Goal: Information Seeking & Learning: Learn about a topic

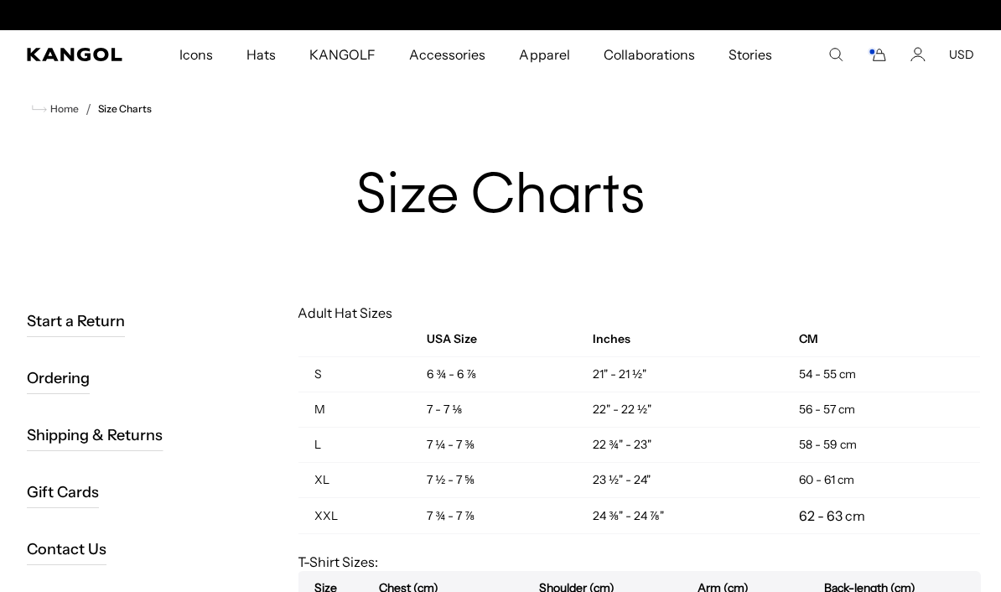
scroll to position [0, 345]
click at [879, 51] on icon "Cart" at bounding box center [877, 54] width 20 height 15
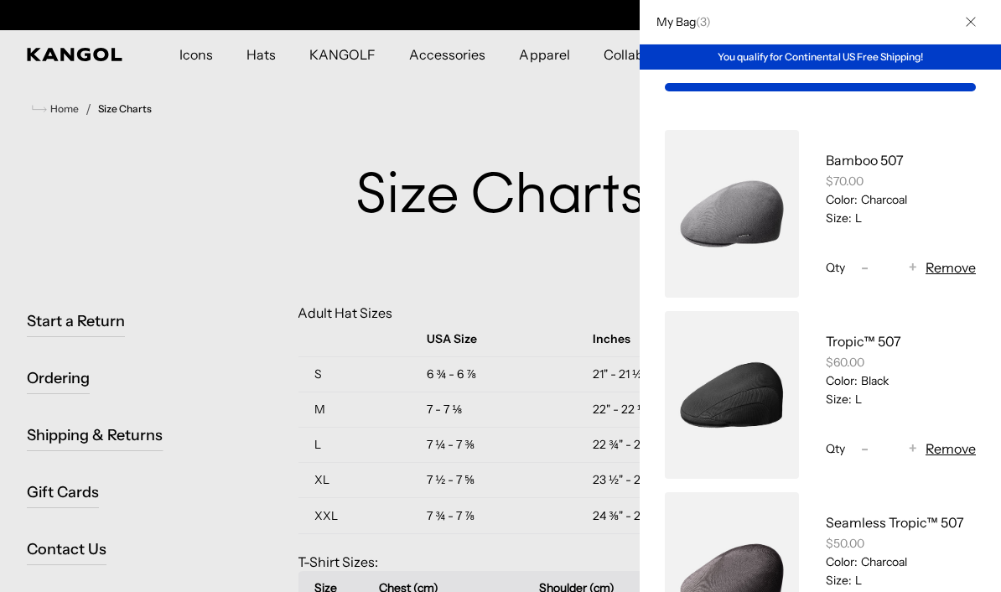
scroll to position [0, 0]
click at [753, 396] on link "My Bag" at bounding box center [732, 395] width 134 height 168
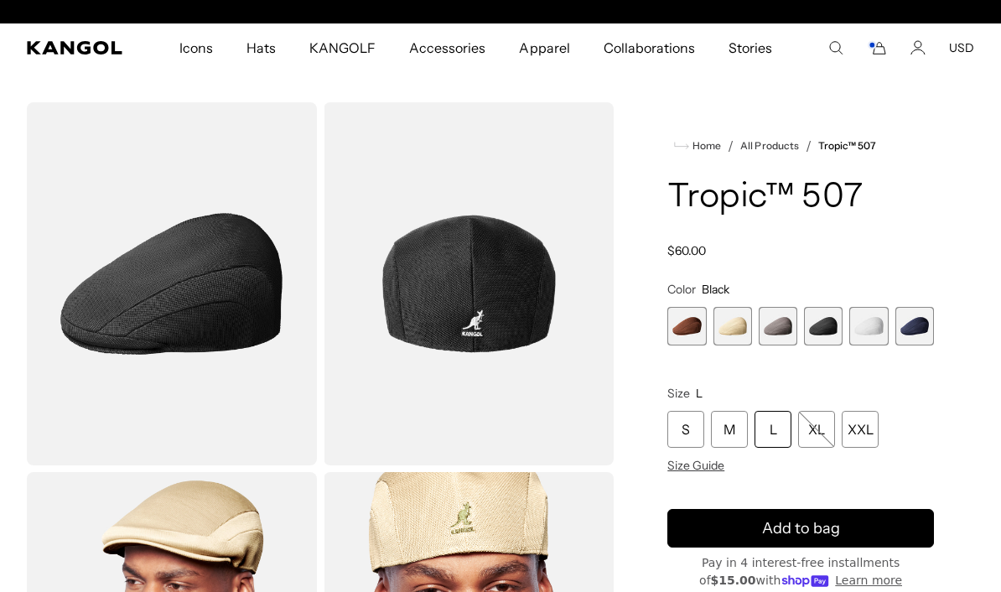
scroll to position [0, 345]
click at [877, 54] on icon "Cart" at bounding box center [877, 47] width 20 height 15
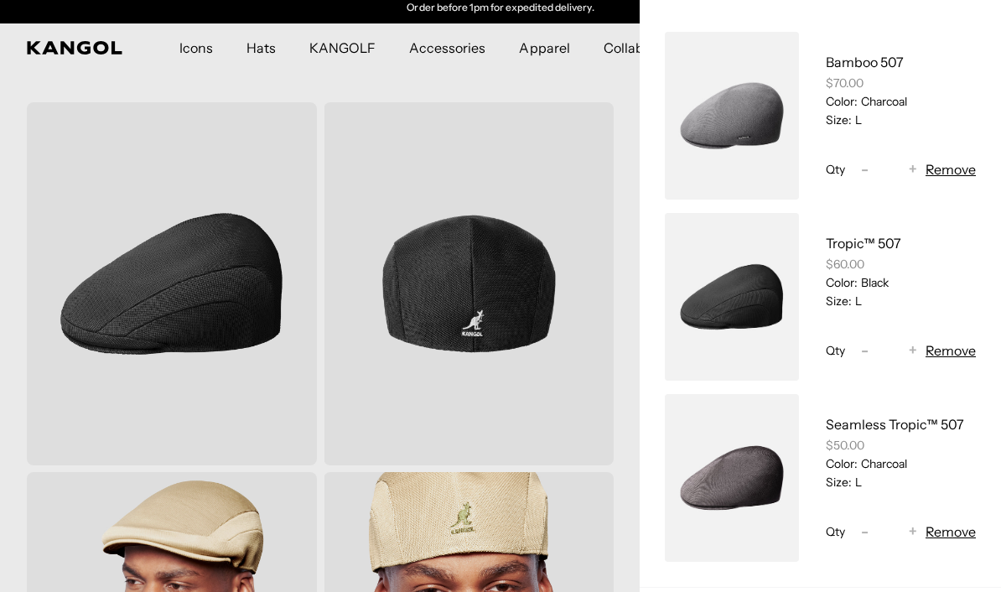
click at [744, 472] on link "My Bag" at bounding box center [732, 478] width 134 height 168
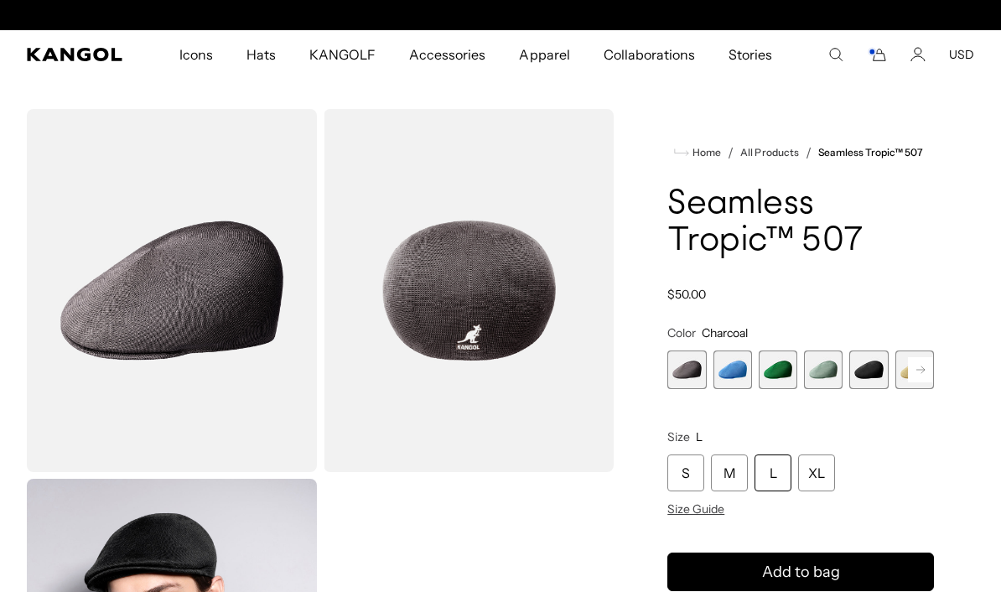
scroll to position [0, 345]
click at [878, 57] on icon "Cart" at bounding box center [877, 54] width 20 height 15
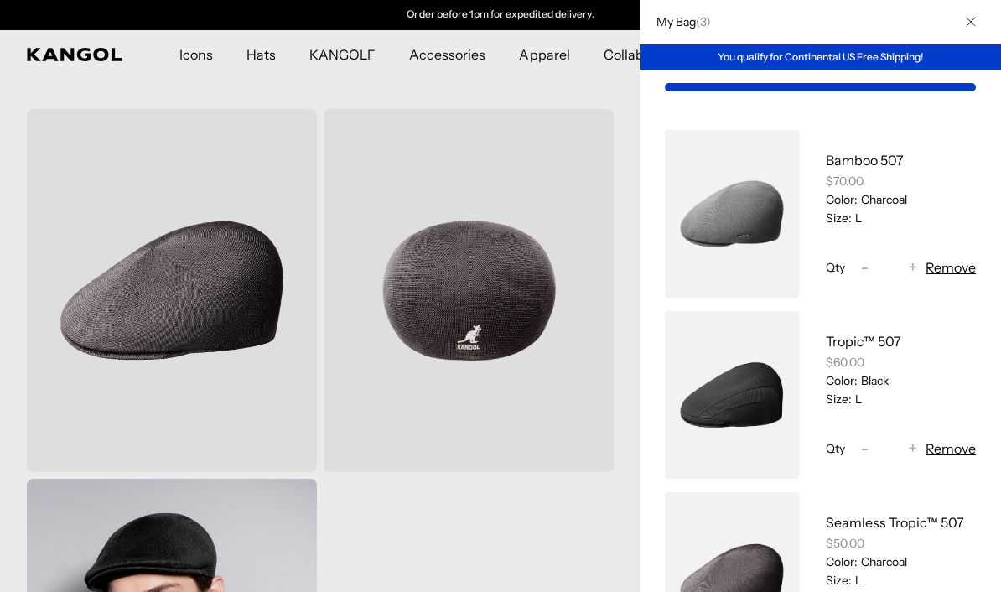
click at [737, 403] on link "My Bag" at bounding box center [732, 395] width 134 height 168
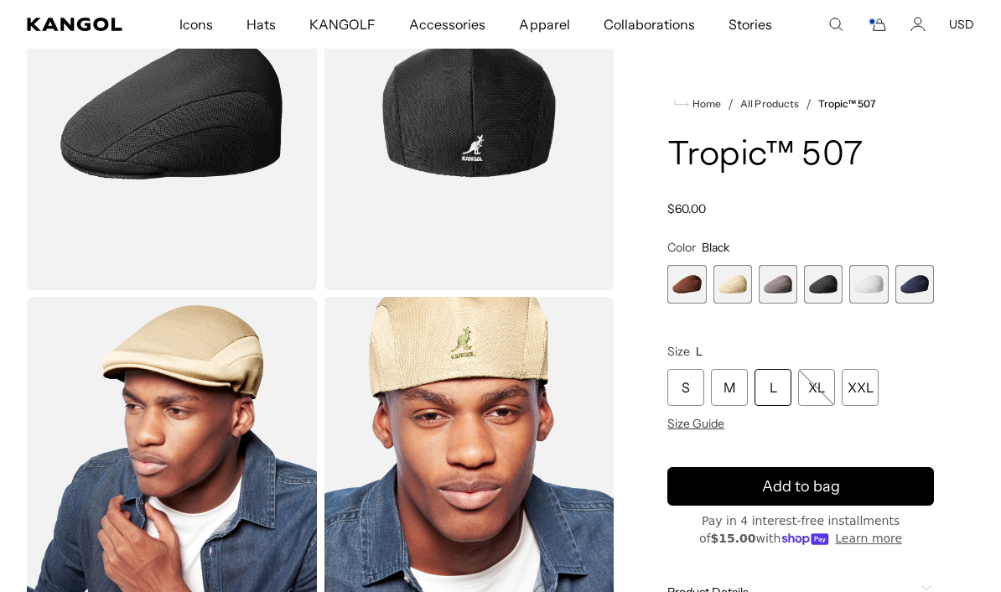
scroll to position [183, 0]
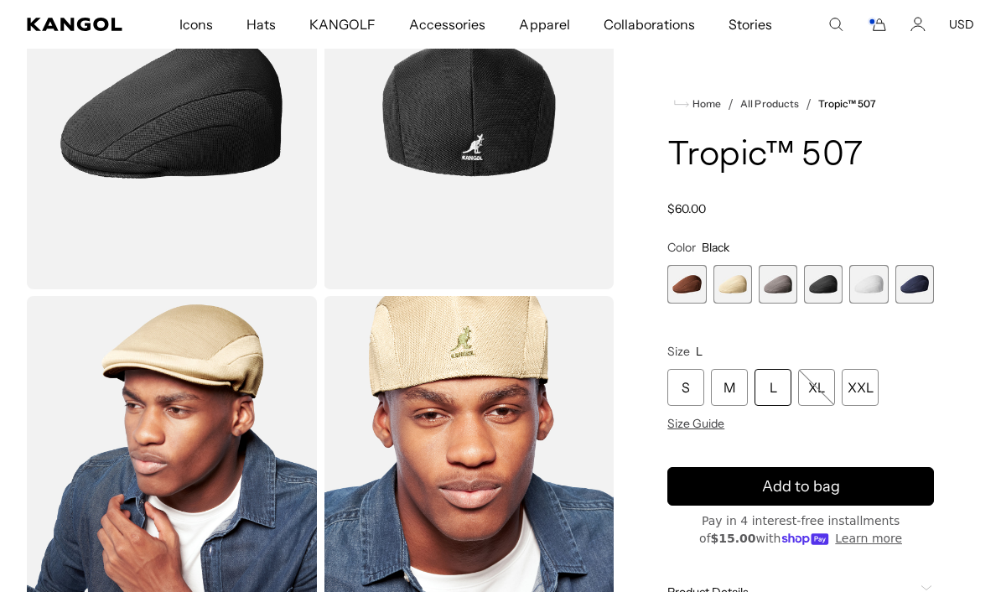
click at [876, 285] on span "5 of 6" at bounding box center [868, 284] width 39 height 39
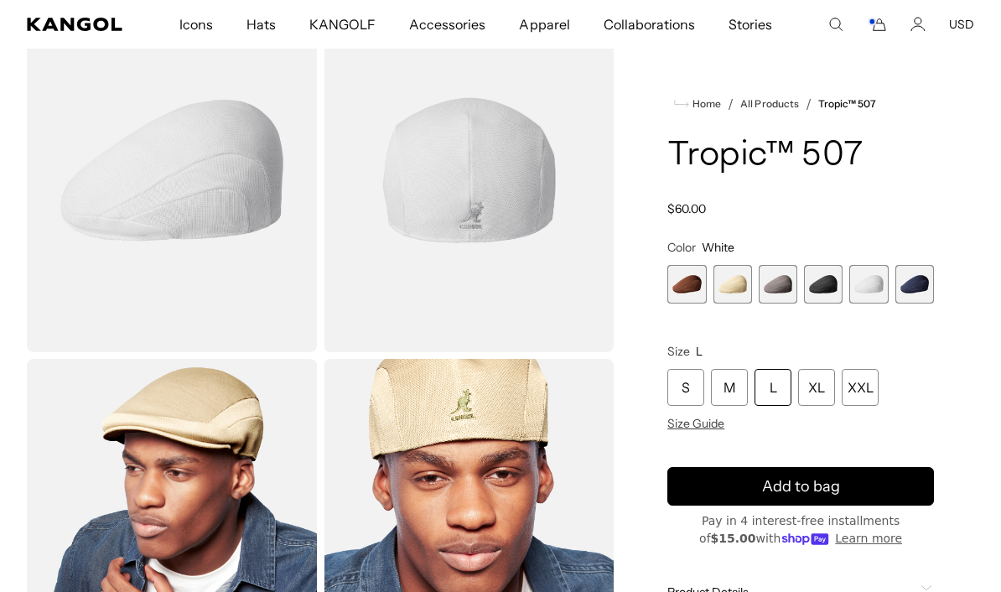
scroll to position [118, 0]
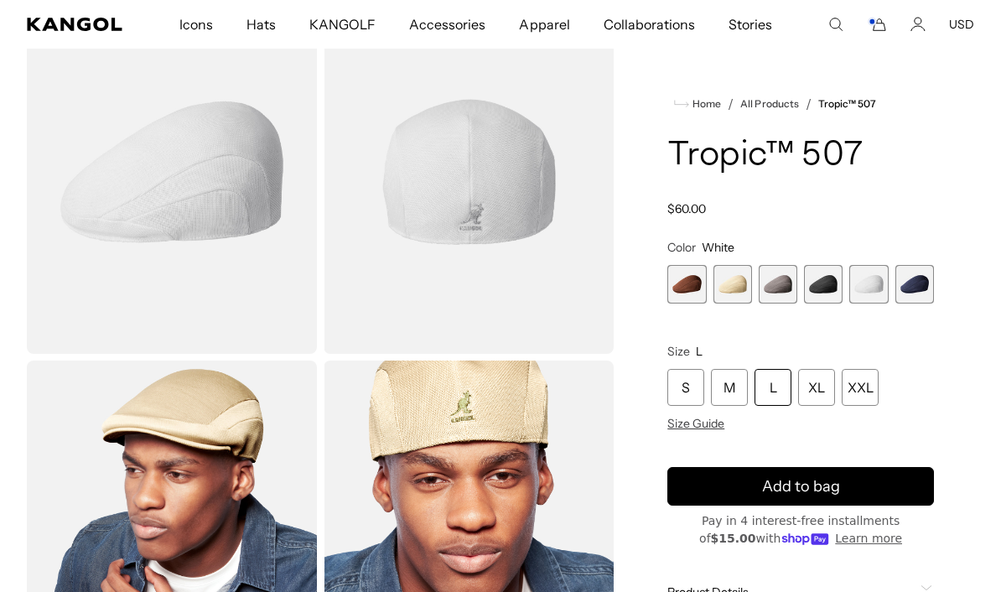
click at [829, 283] on span "4 of 6" at bounding box center [823, 284] width 39 height 39
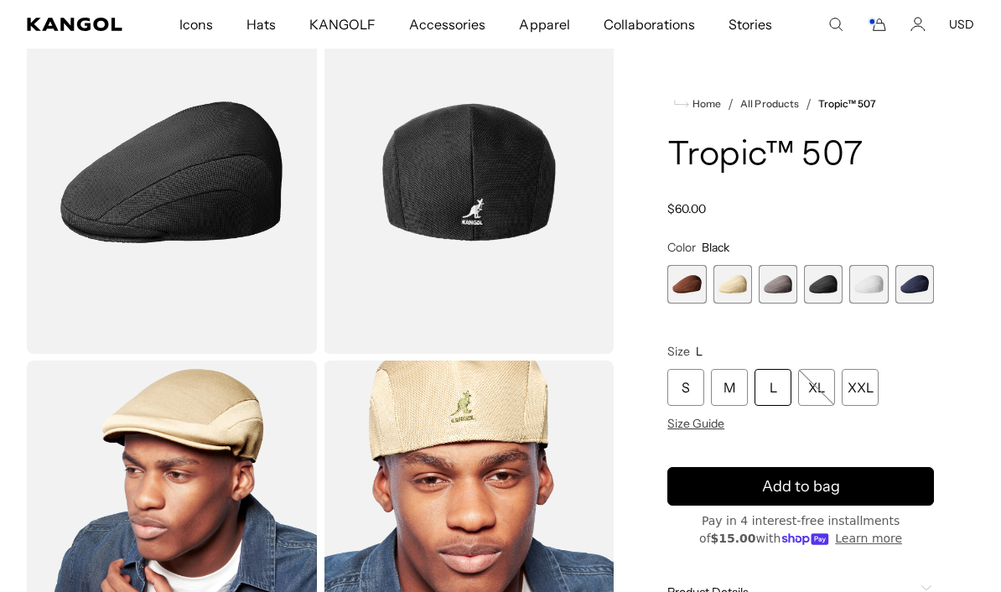
click at [780, 282] on span "3 of 6" at bounding box center [778, 284] width 39 height 39
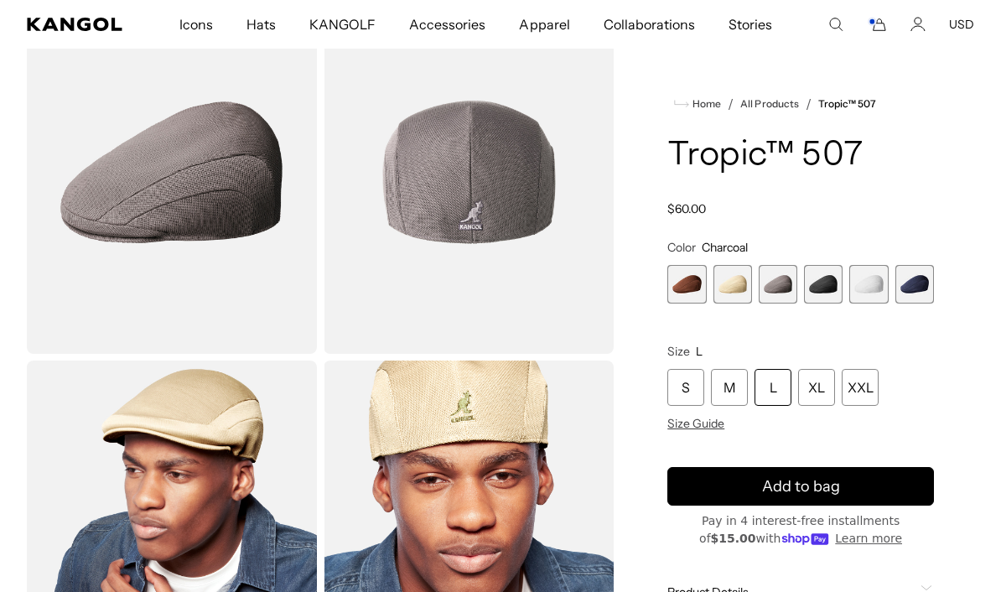
click at [739, 286] on span "2 of 6" at bounding box center [732, 284] width 39 height 39
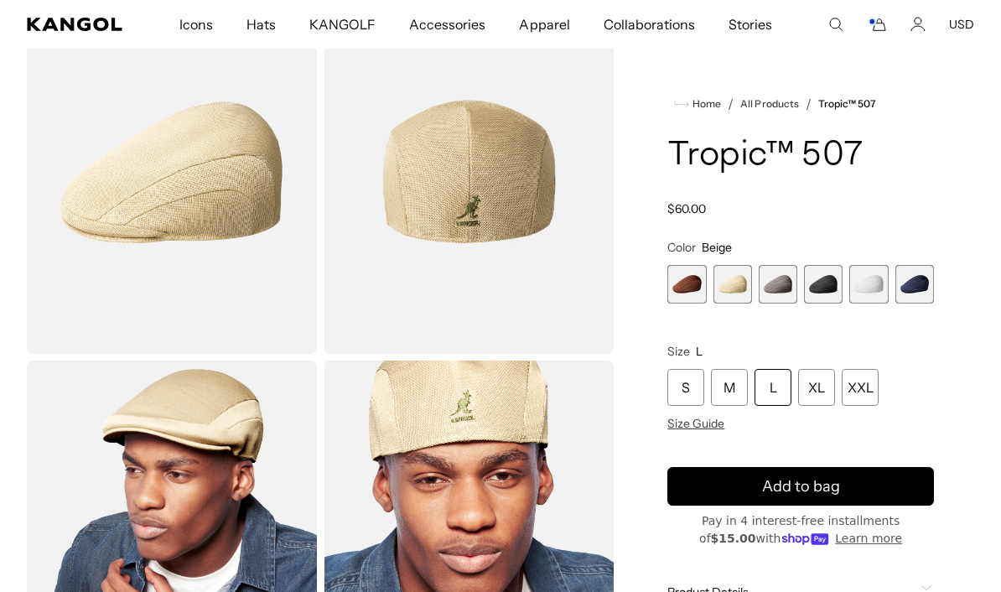
scroll to position [0, 345]
click at [696, 281] on span "1 of 6" at bounding box center [686, 284] width 39 height 39
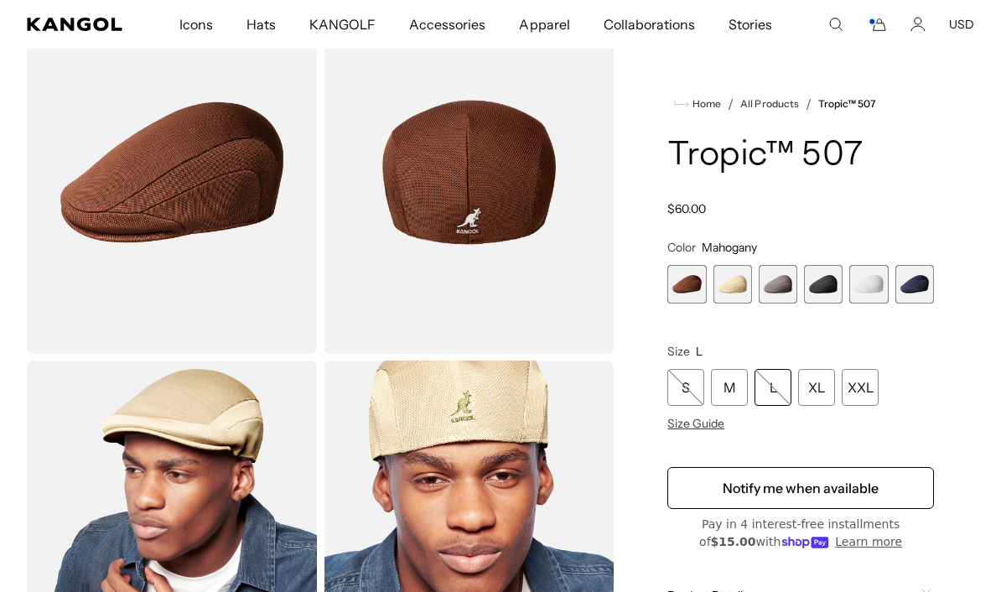
click at [912, 283] on span "6 of 6" at bounding box center [914, 284] width 39 height 39
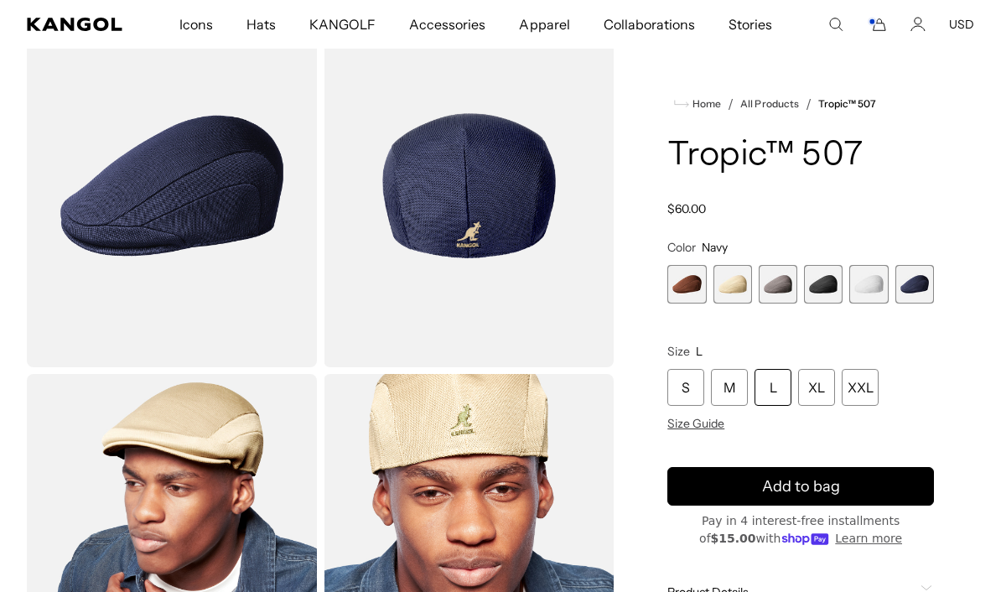
scroll to position [0, 345]
click at [822, 283] on span "4 of 6" at bounding box center [823, 284] width 39 height 39
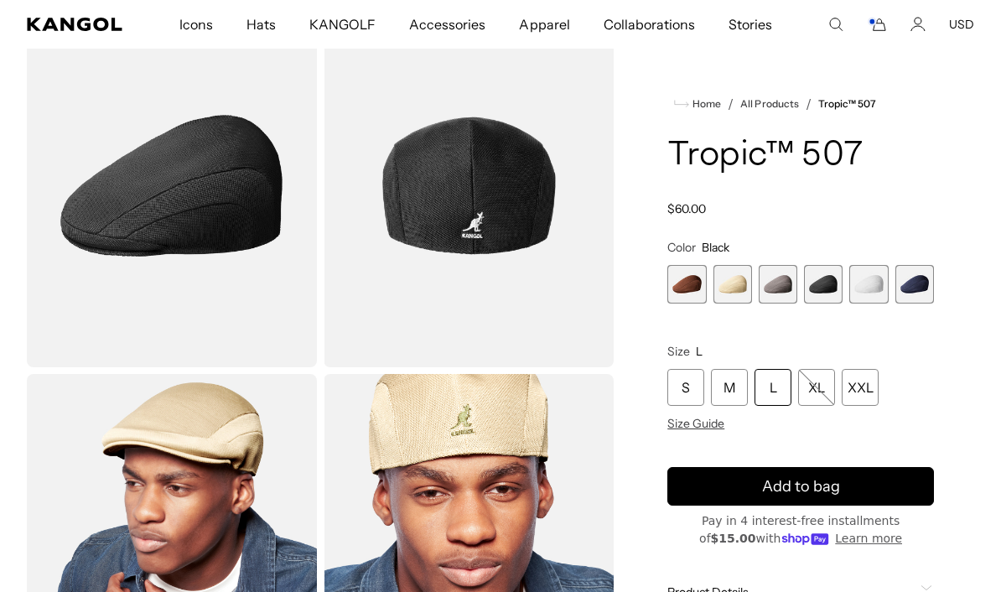
click at [914, 283] on span "6 of 6" at bounding box center [914, 284] width 39 height 39
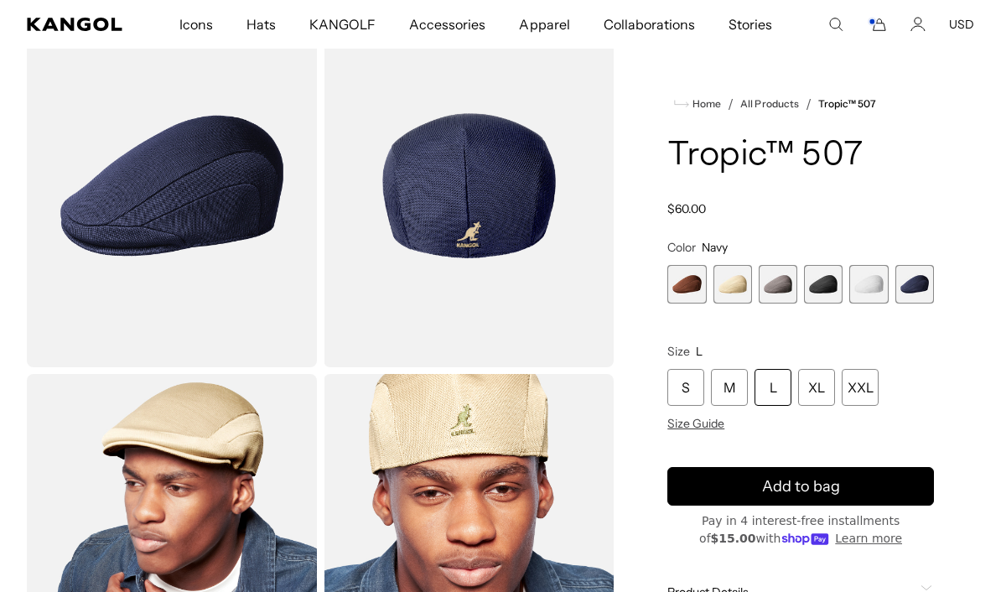
click at [480, 228] on img "Gallery Viewer" at bounding box center [469, 185] width 290 height 363
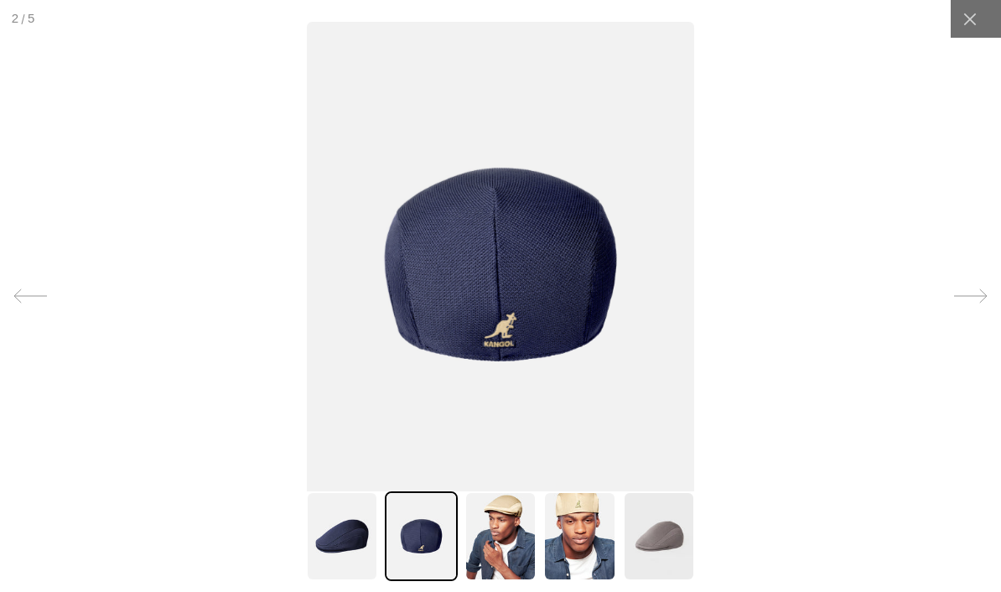
click at [33, 313] on icon at bounding box center [30, 296] width 34 height 34
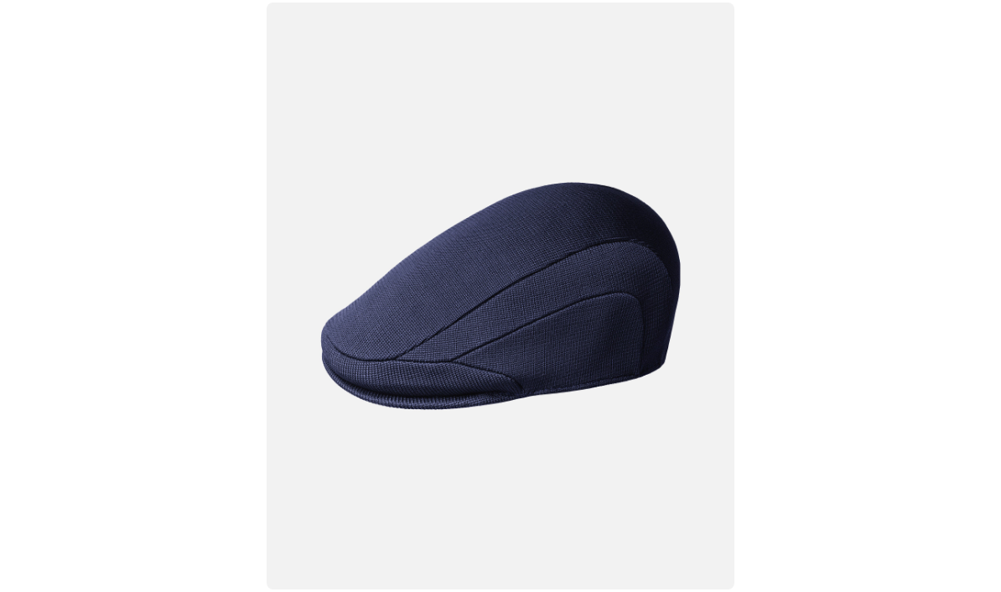
scroll to position [0, 345]
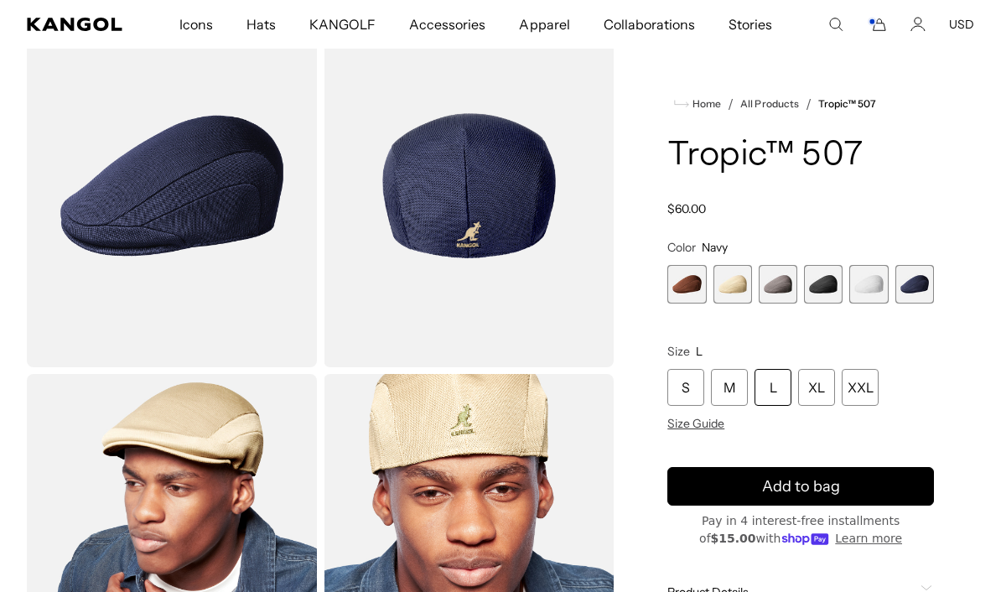
click at [147, 191] on img "Gallery Viewer" at bounding box center [172, 185] width 290 height 363
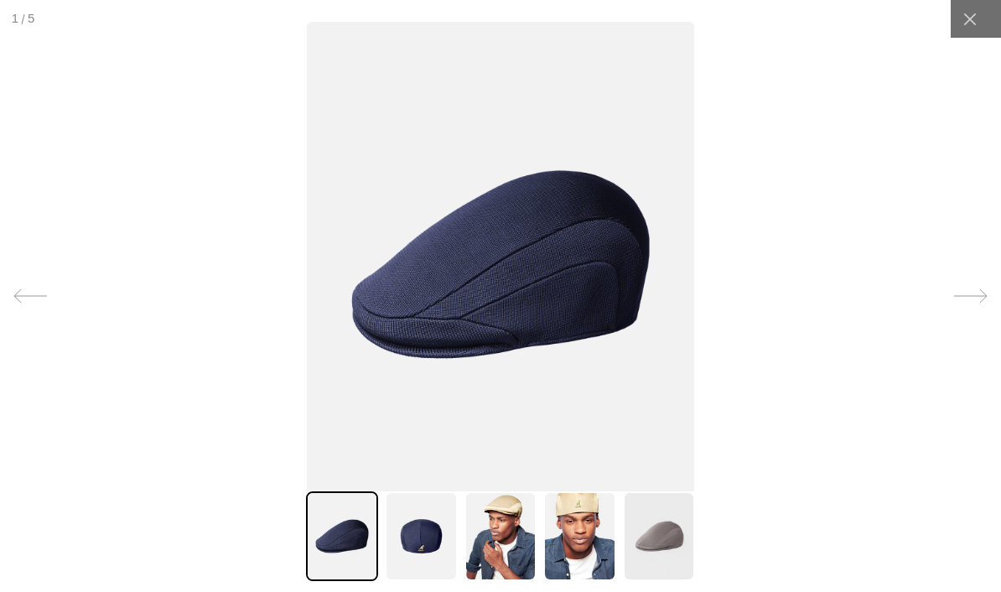
scroll to position [0, 0]
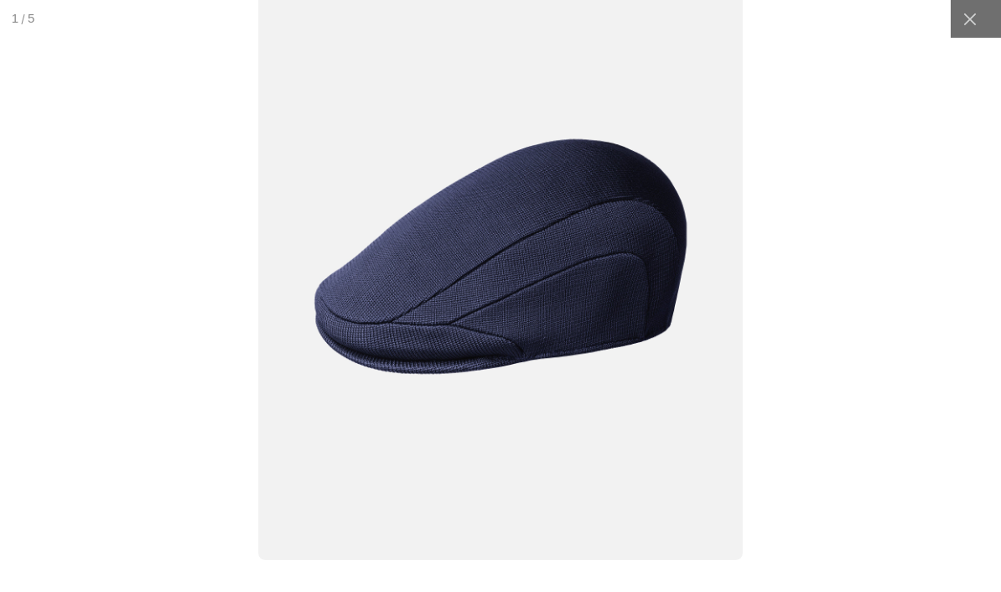
click at [430, 348] on img at bounding box center [500, 256] width 485 height 607
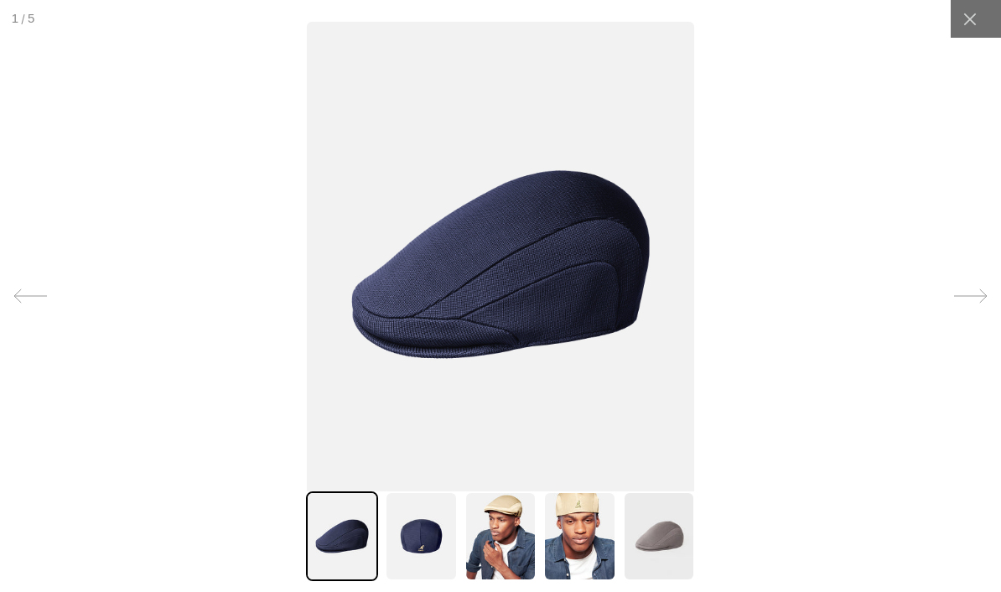
click at [987, 313] on icon at bounding box center [971, 296] width 34 height 34
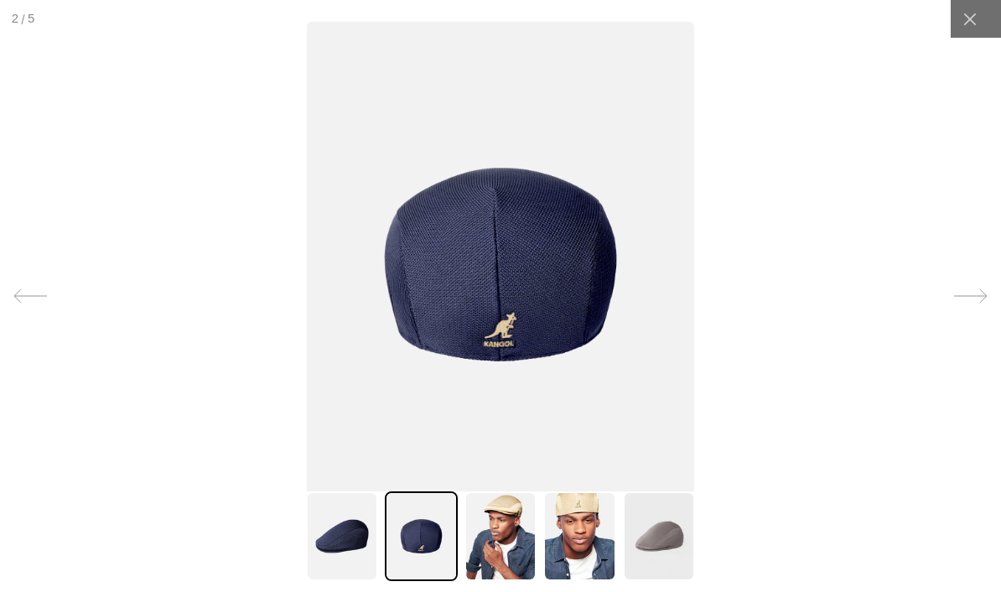
click at [977, 313] on icon at bounding box center [971, 296] width 34 height 34
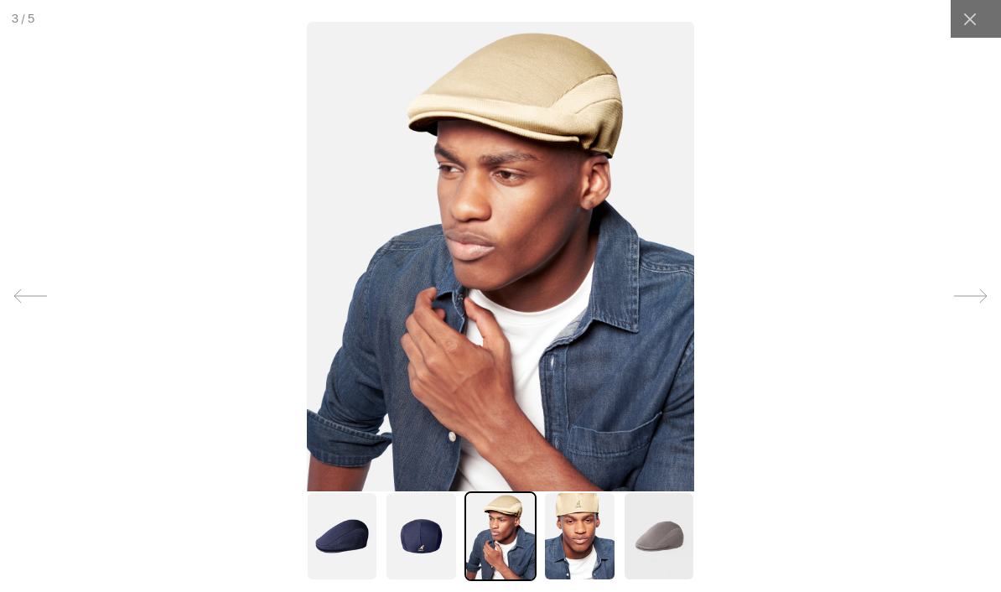
scroll to position [0, 345]
click at [982, 313] on icon at bounding box center [971, 296] width 34 height 34
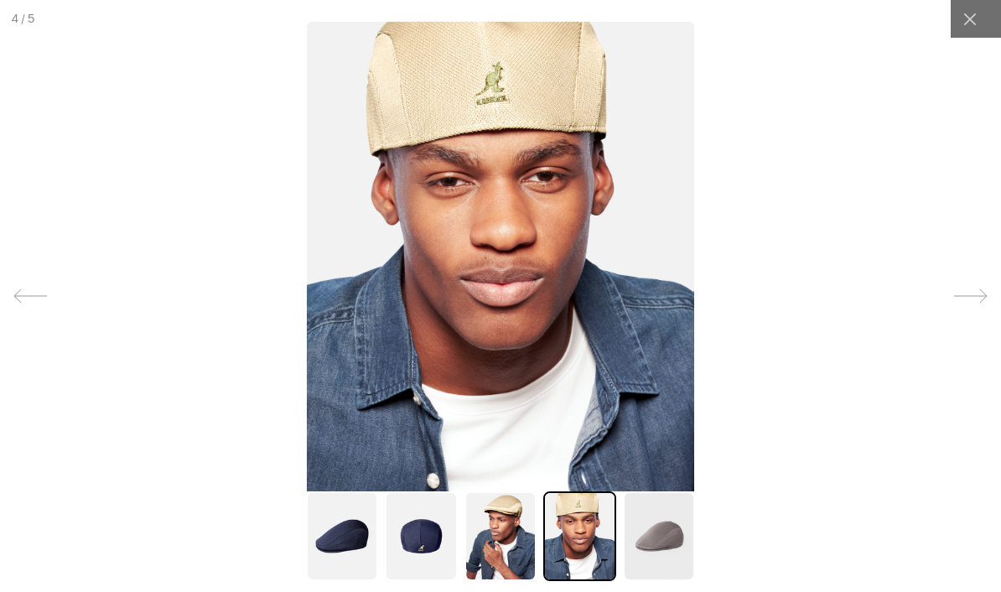
click at [977, 313] on icon at bounding box center [971, 296] width 34 height 34
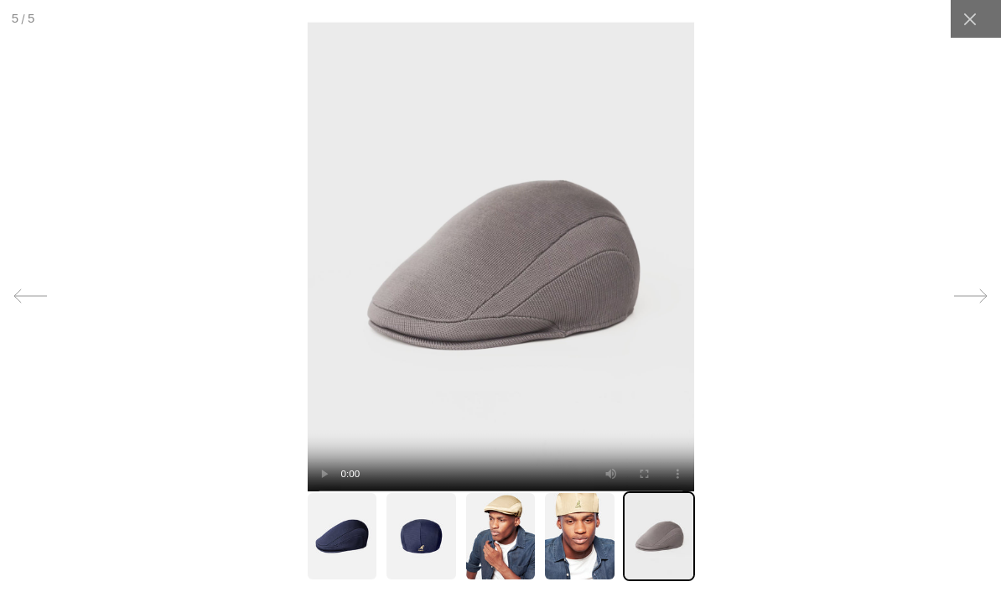
scroll to position [0, 0]
click at [978, 313] on icon at bounding box center [971, 296] width 34 height 34
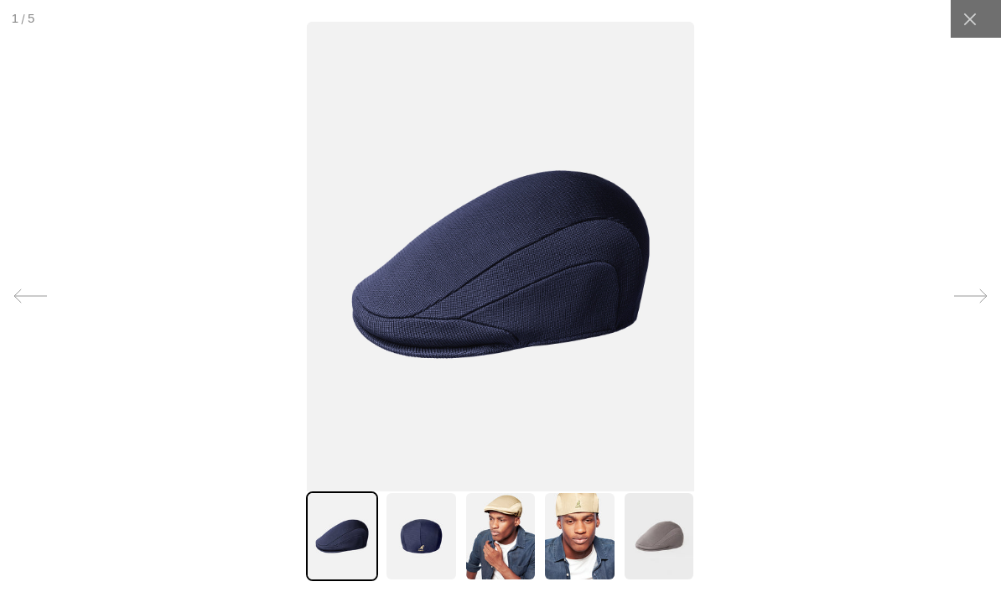
scroll to position [0, 345]
click at [977, 313] on icon at bounding box center [971, 296] width 34 height 34
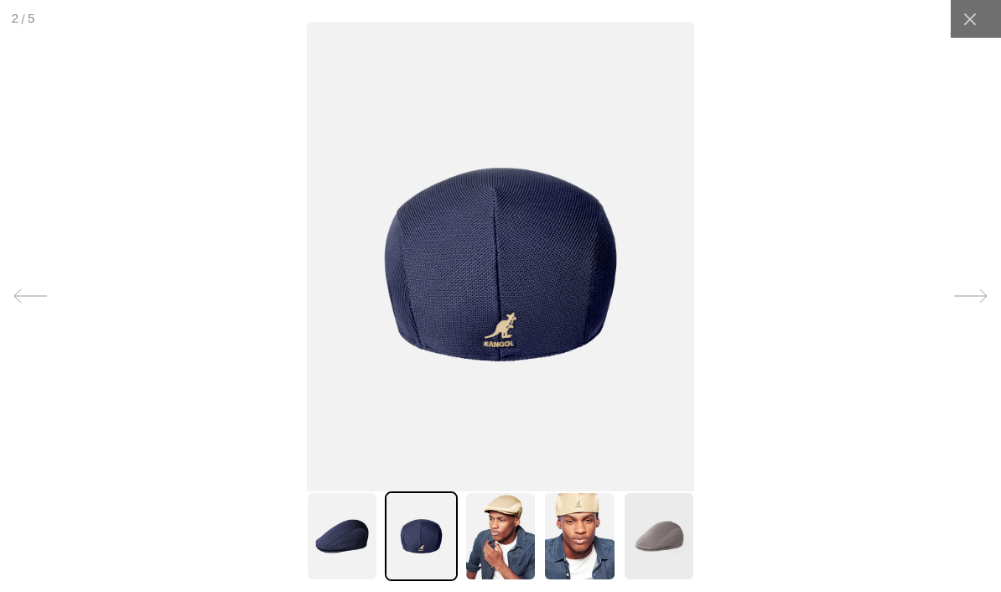
scroll to position [0, 0]
click at [30, 313] on icon at bounding box center [30, 296] width 34 height 34
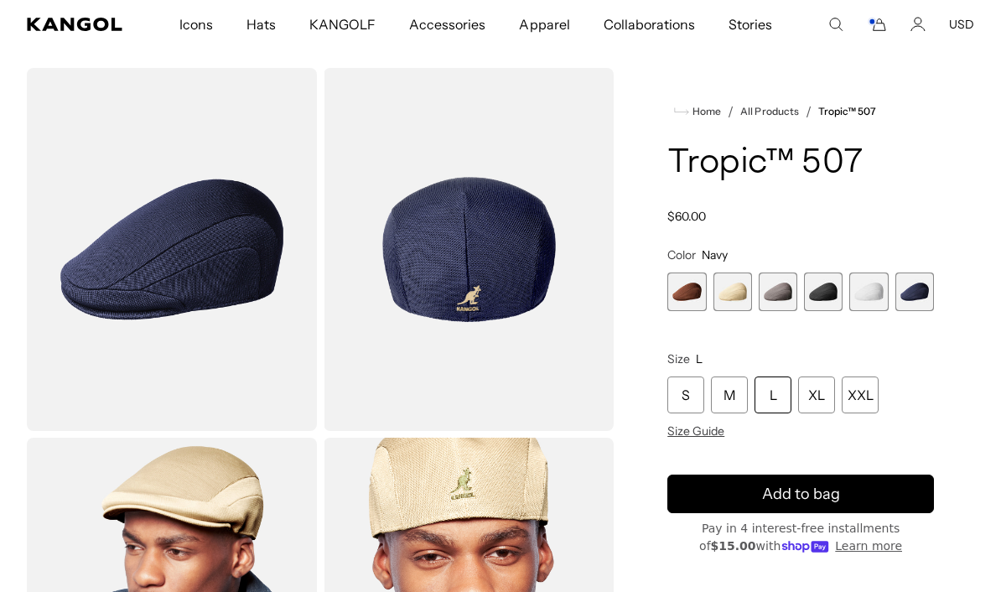
scroll to position [0, 345]
click at [834, 286] on span "4 of 6" at bounding box center [823, 291] width 39 height 39
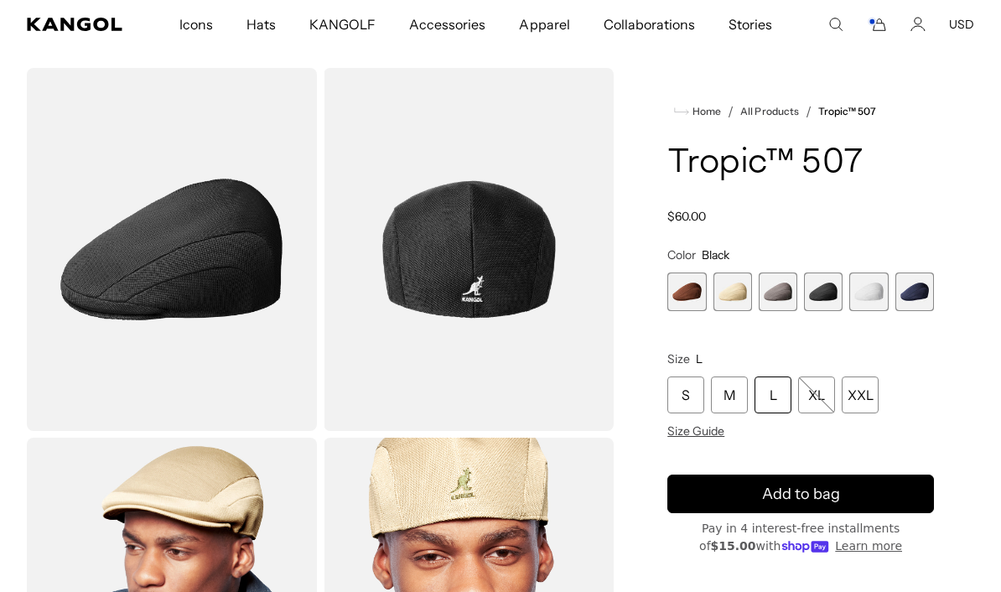
click at [925, 288] on span "6 of 6" at bounding box center [914, 291] width 39 height 39
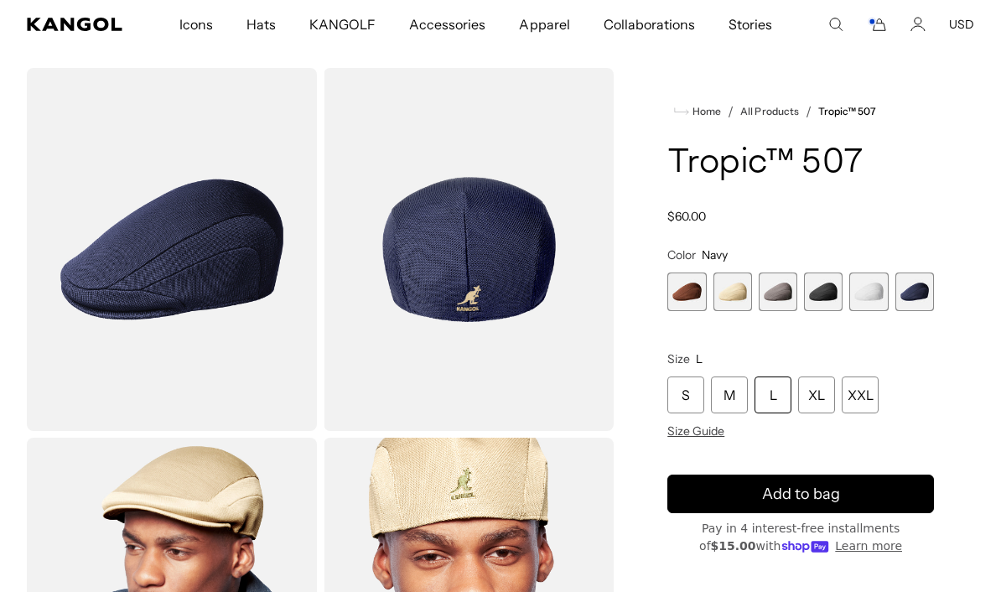
scroll to position [0, 345]
click at [823, 300] on span "4 of 6" at bounding box center [823, 291] width 39 height 39
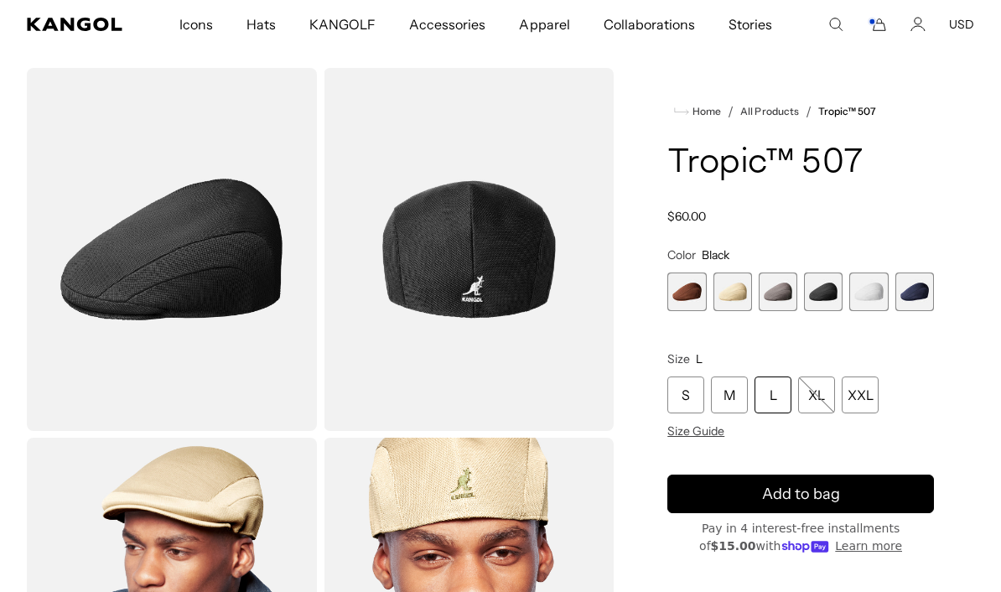
scroll to position [0, 345]
click at [907, 296] on span "6 of 6" at bounding box center [914, 291] width 39 height 39
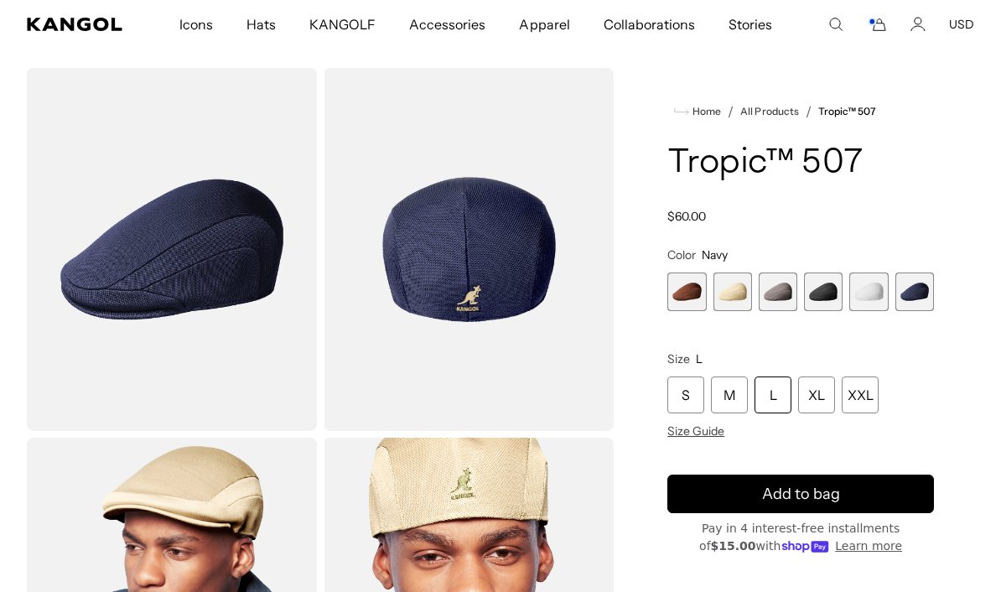
click at [828, 292] on span "4 of 6" at bounding box center [823, 291] width 39 height 39
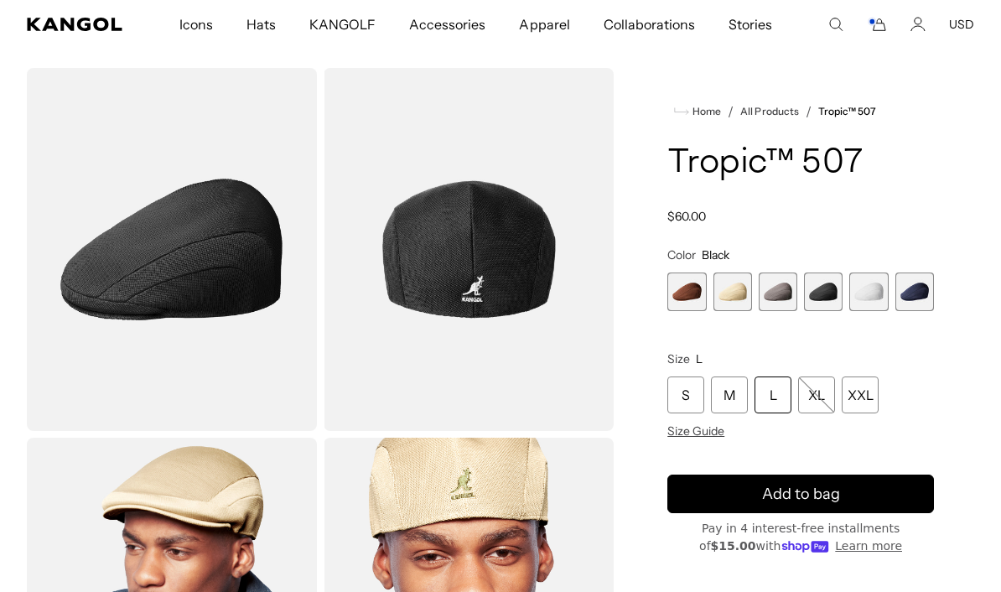
click at [820, 293] on span "4 of 6" at bounding box center [823, 291] width 39 height 39
click at [918, 298] on span "6 of 6" at bounding box center [914, 291] width 39 height 39
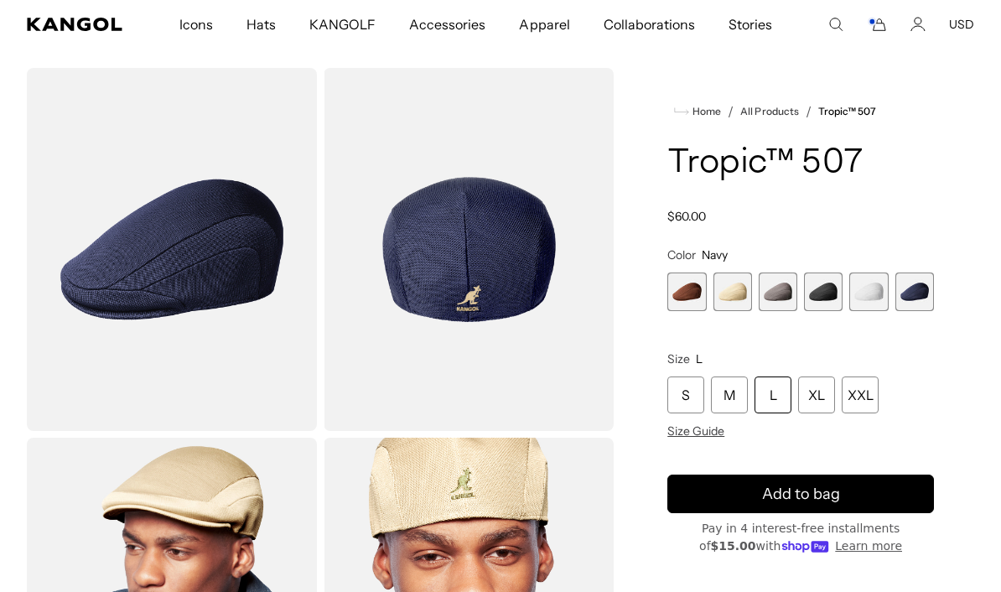
scroll to position [0, 345]
click at [823, 277] on span "4 of 6" at bounding box center [823, 291] width 39 height 39
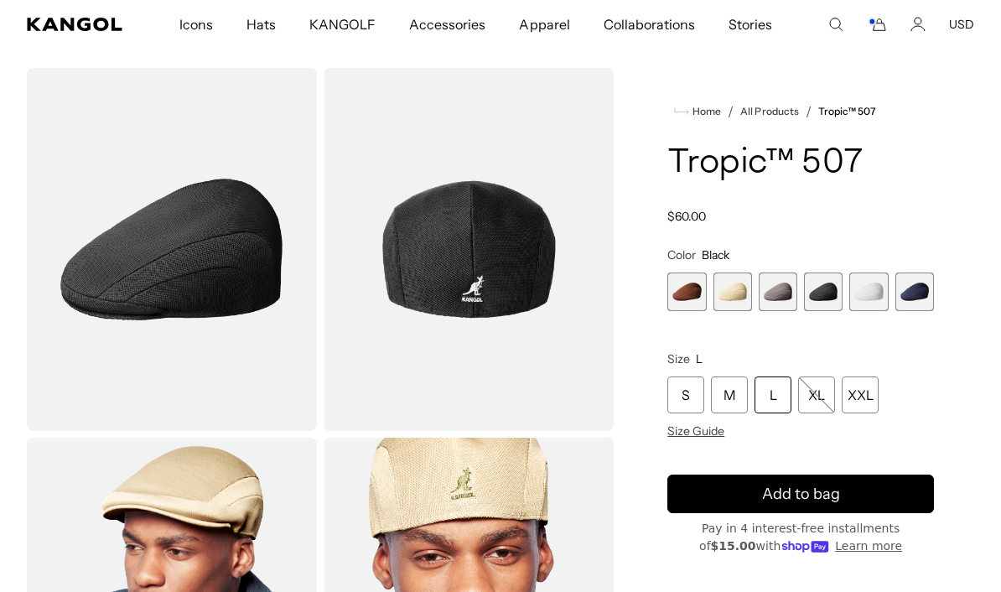
click at [914, 293] on span "6 of 6" at bounding box center [914, 291] width 39 height 39
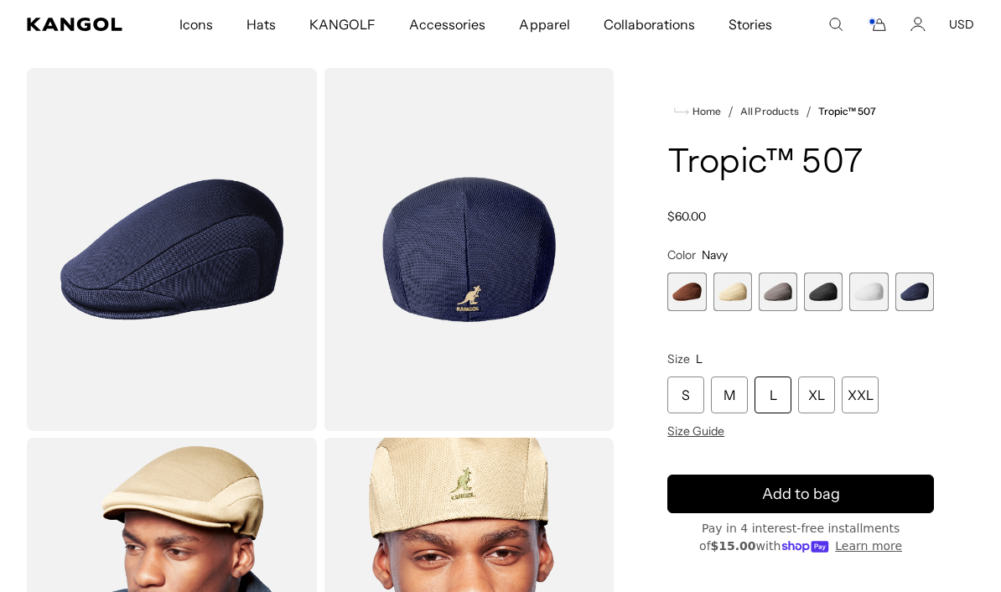
scroll to position [0, 345]
click at [830, 286] on span "4 of 6" at bounding box center [823, 291] width 39 height 39
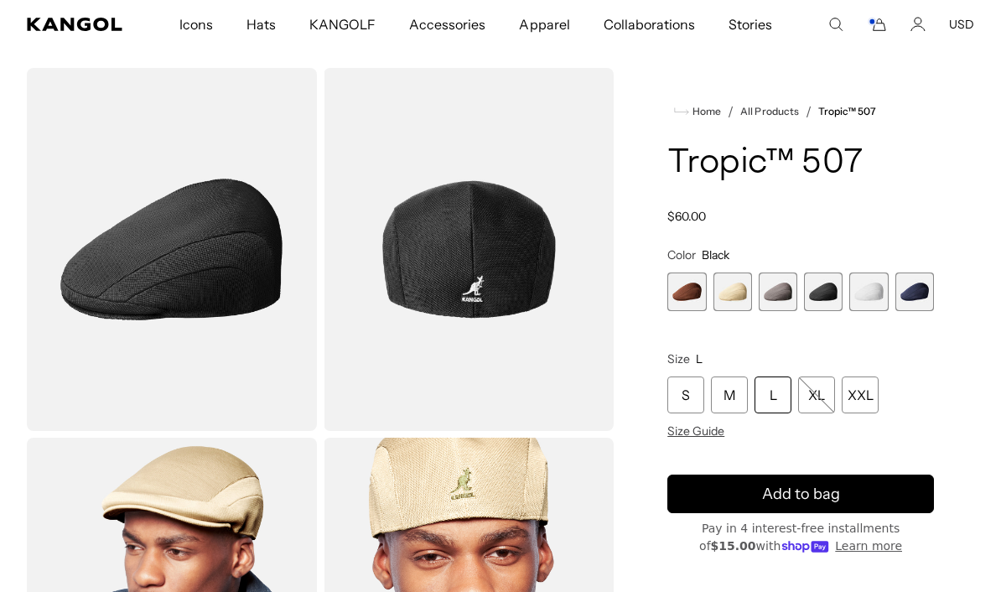
scroll to position [0, 345]
click at [919, 290] on span "6 of 6" at bounding box center [914, 291] width 39 height 39
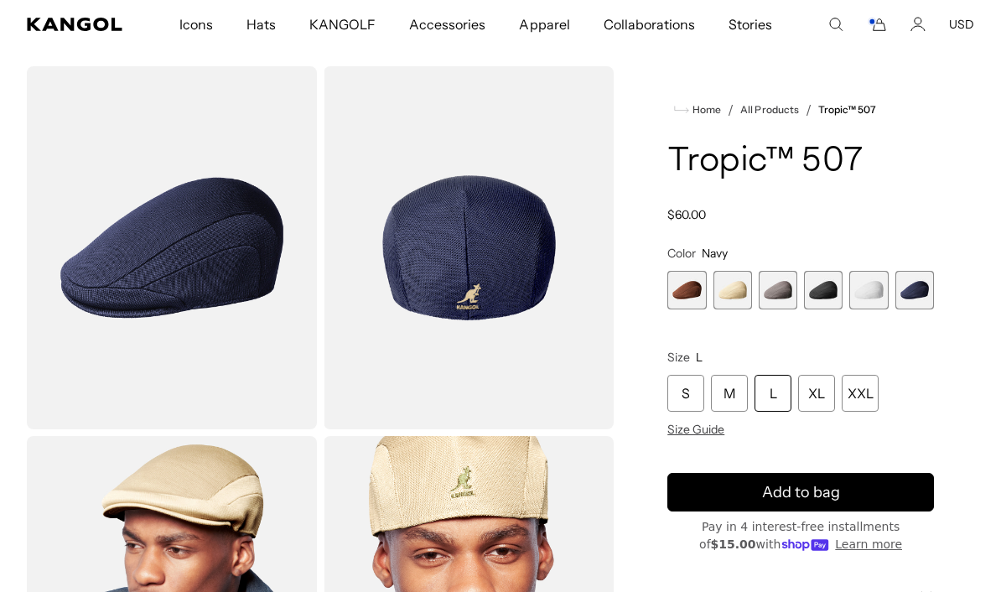
click at [826, 284] on span "4 of 6" at bounding box center [823, 290] width 39 height 39
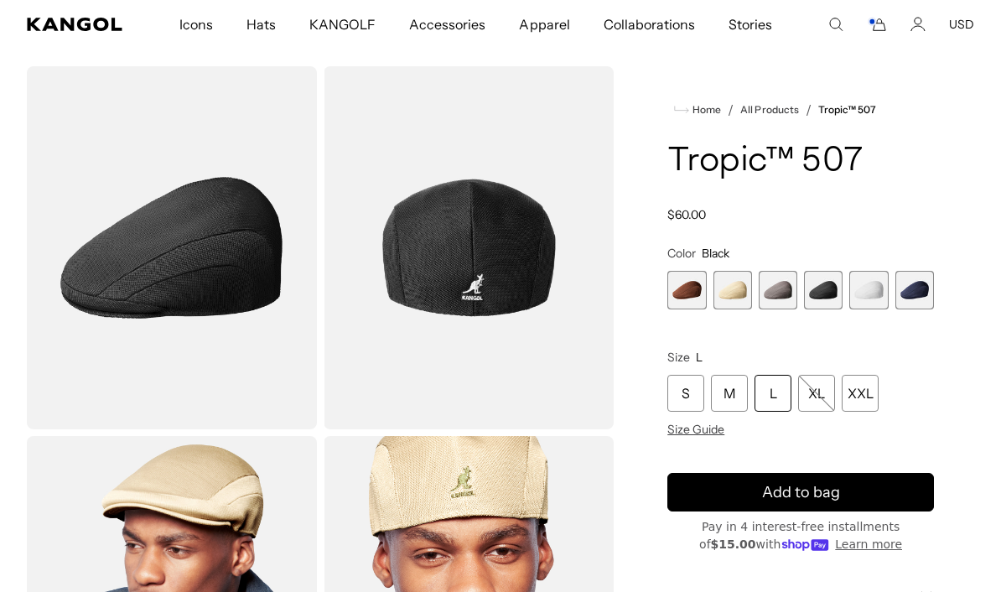
click at [914, 292] on span "6 of 6" at bounding box center [914, 290] width 39 height 39
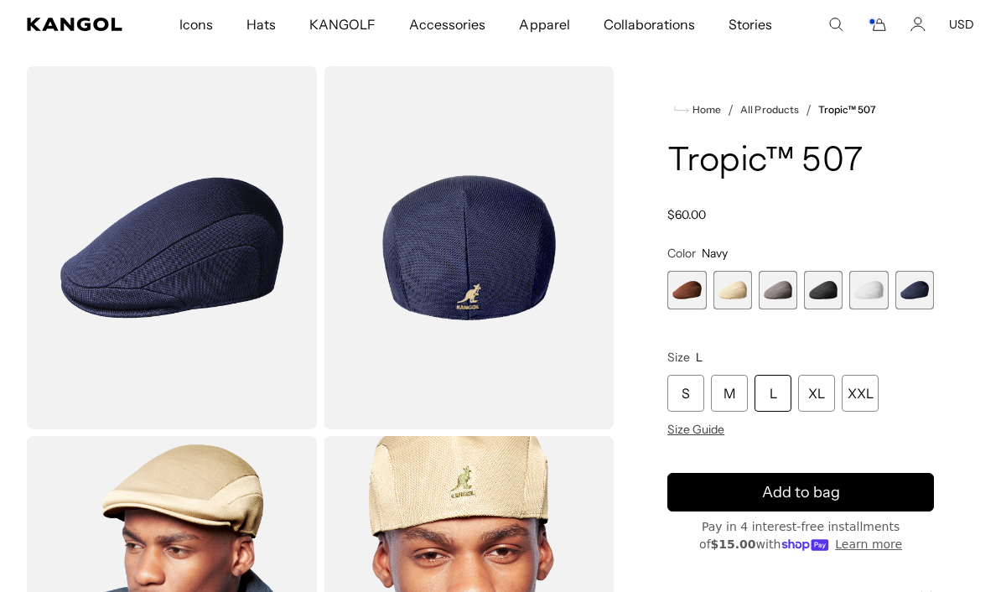
click at [821, 287] on span "4 of 6" at bounding box center [823, 290] width 39 height 39
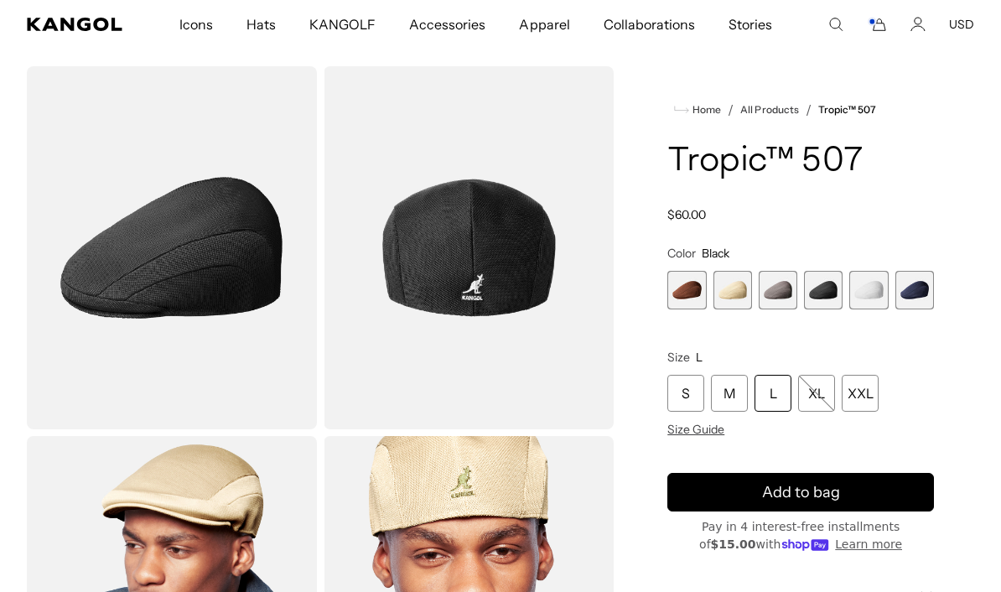
scroll to position [0, 345]
click at [917, 288] on span "6 of 6" at bounding box center [914, 290] width 39 height 39
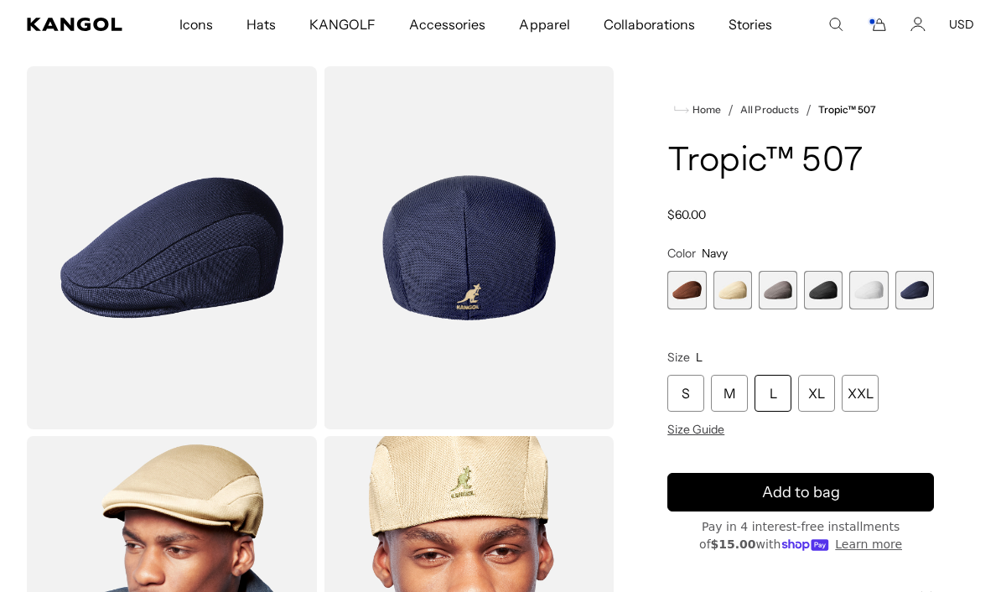
click at [820, 287] on span "4 of 6" at bounding box center [823, 290] width 39 height 39
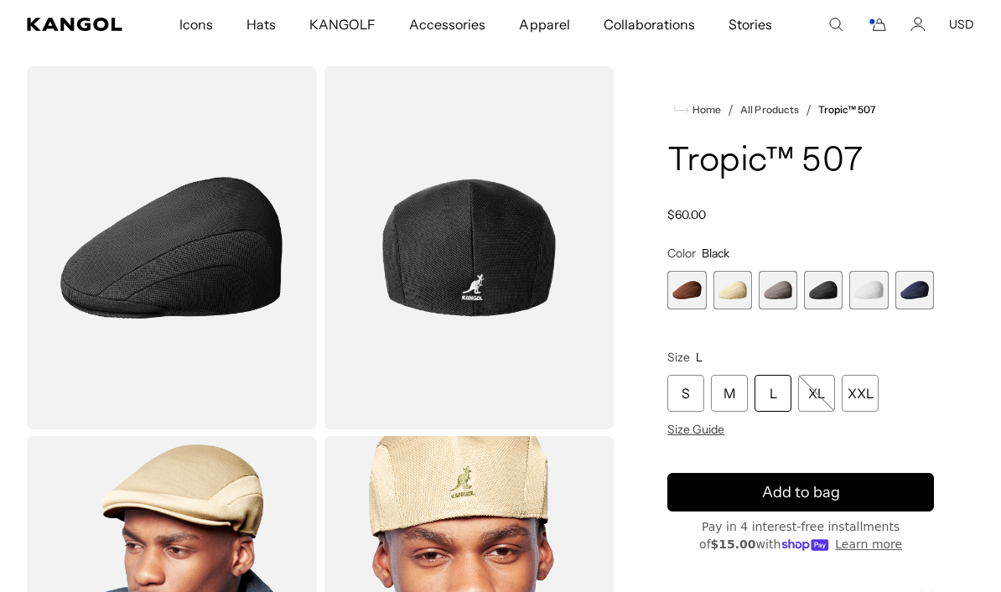
scroll to position [0, 345]
click at [923, 292] on span "6 of 6" at bounding box center [914, 290] width 39 height 39
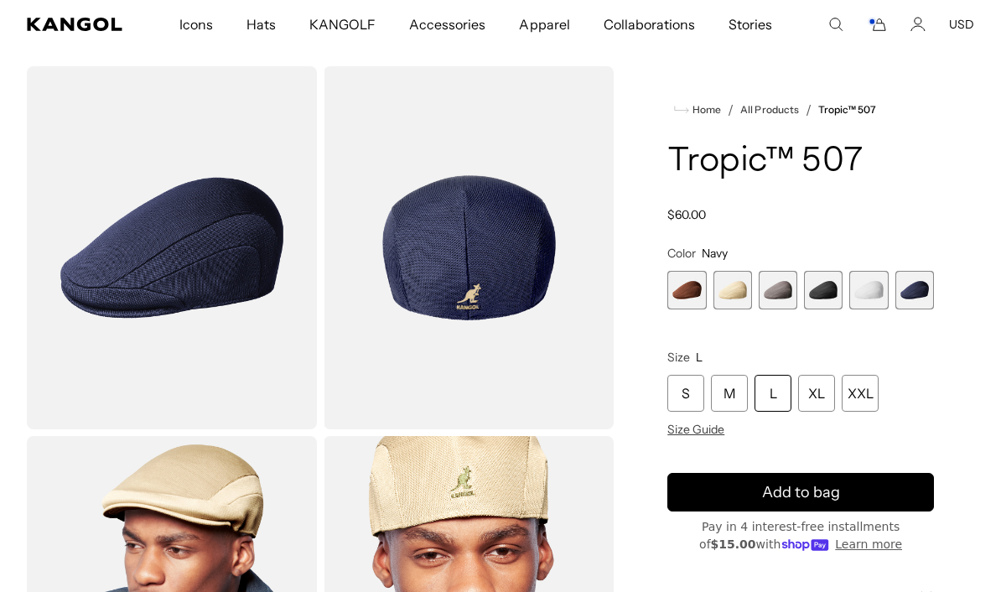
scroll to position [0, 345]
